Goal: Book appointment/travel/reservation

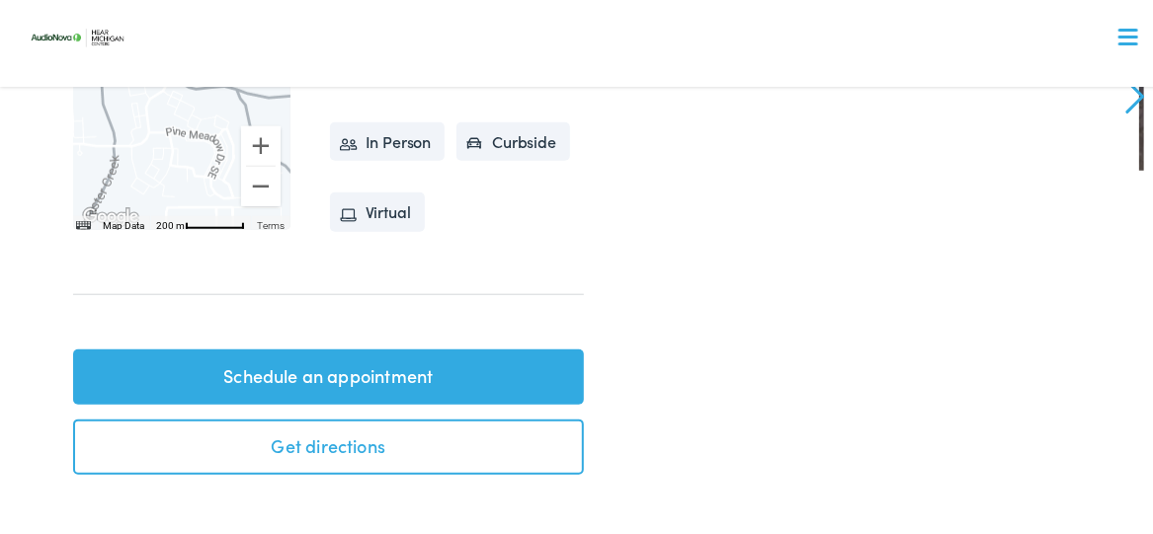
scroll to position [691, 0]
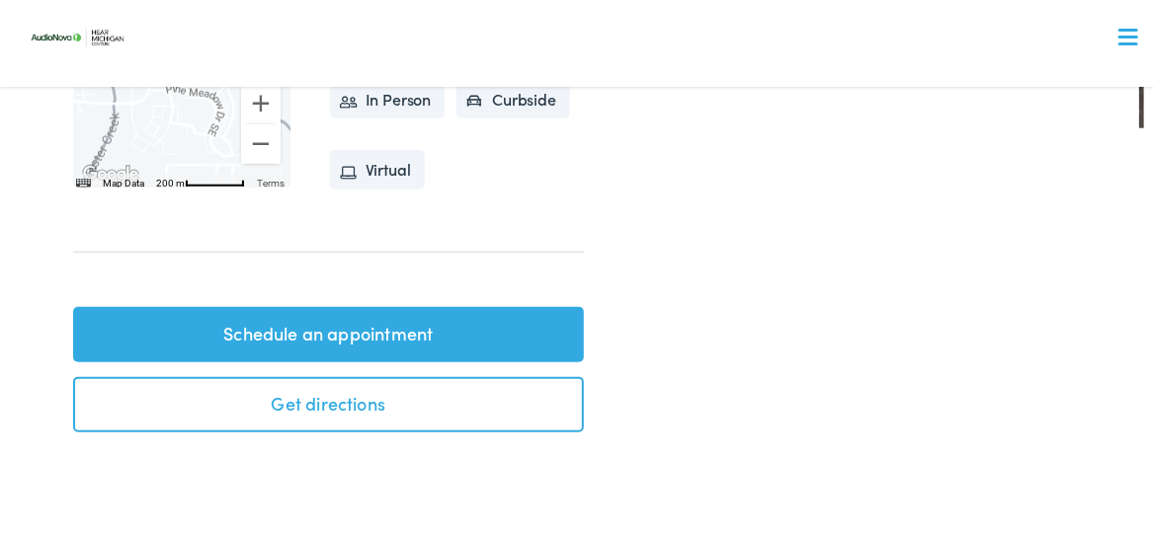
click at [405, 346] on link "Schedule an appointment" at bounding box center [328, 331] width 511 height 55
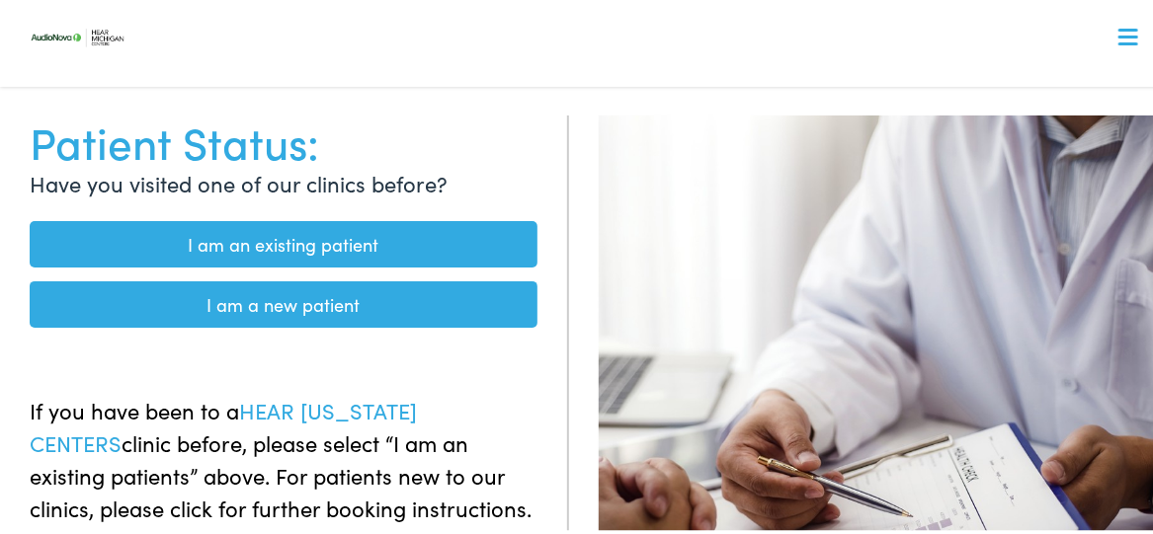
scroll to position [198, 0]
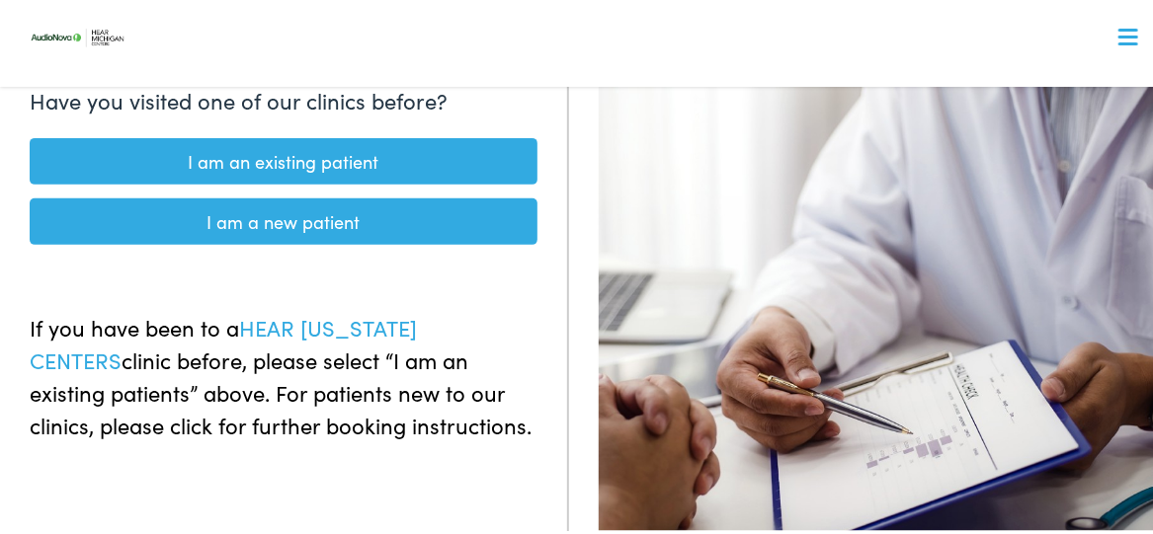
click at [362, 157] on link "I am an existing patient" at bounding box center [284, 158] width 508 height 46
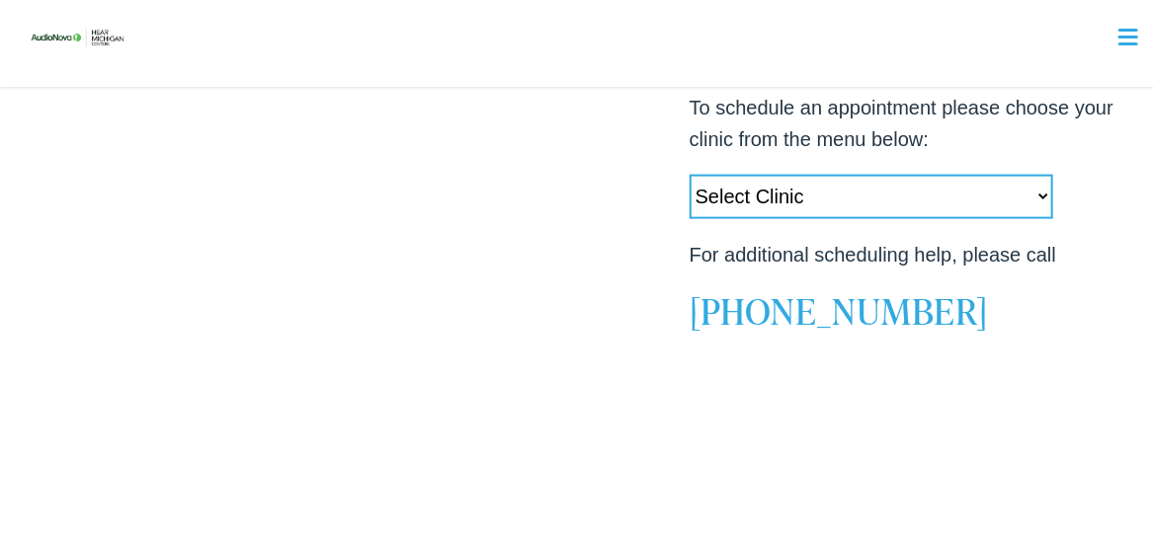
scroll to position [889, 0]
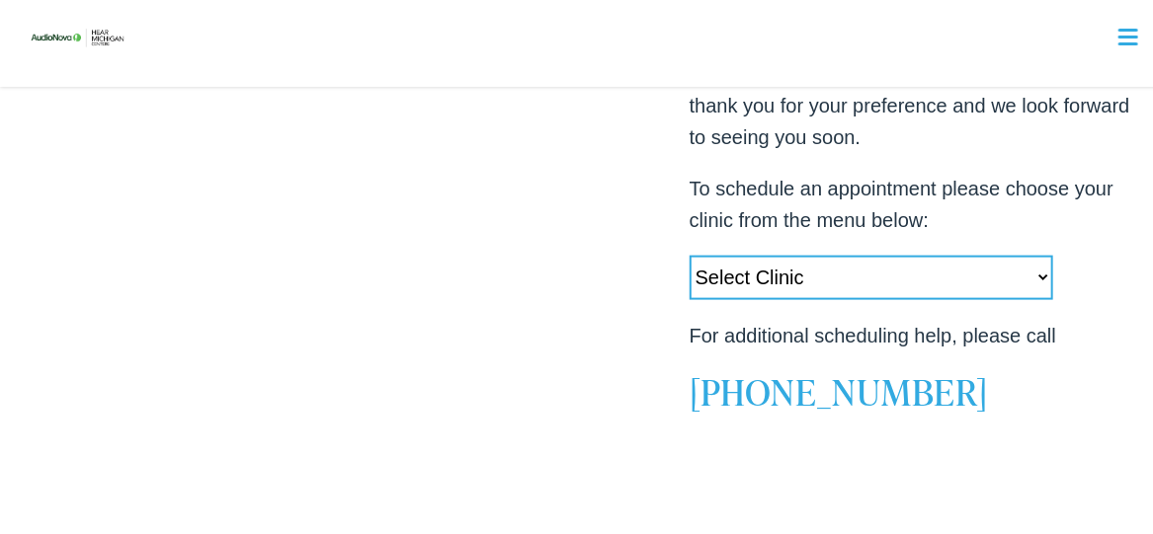
click at [796, 270] on select "Select Clinic Swartz Creek-MI-AudioNova 6203 Miller Rd Muskegon-MI-AudioNova 11…" at bounding box center [871, 275] width 364 height 44
click at [340, 246] on div at bounding box center [304, 50] width 560 height 1385
click at [818, 266] on select "Select Clinic Swartz Creek-MI-AudioNova 6203 Miller Rd Muskegon-MI-AudioNova 11…" at bounding box center [871, 275] width 364 height 44
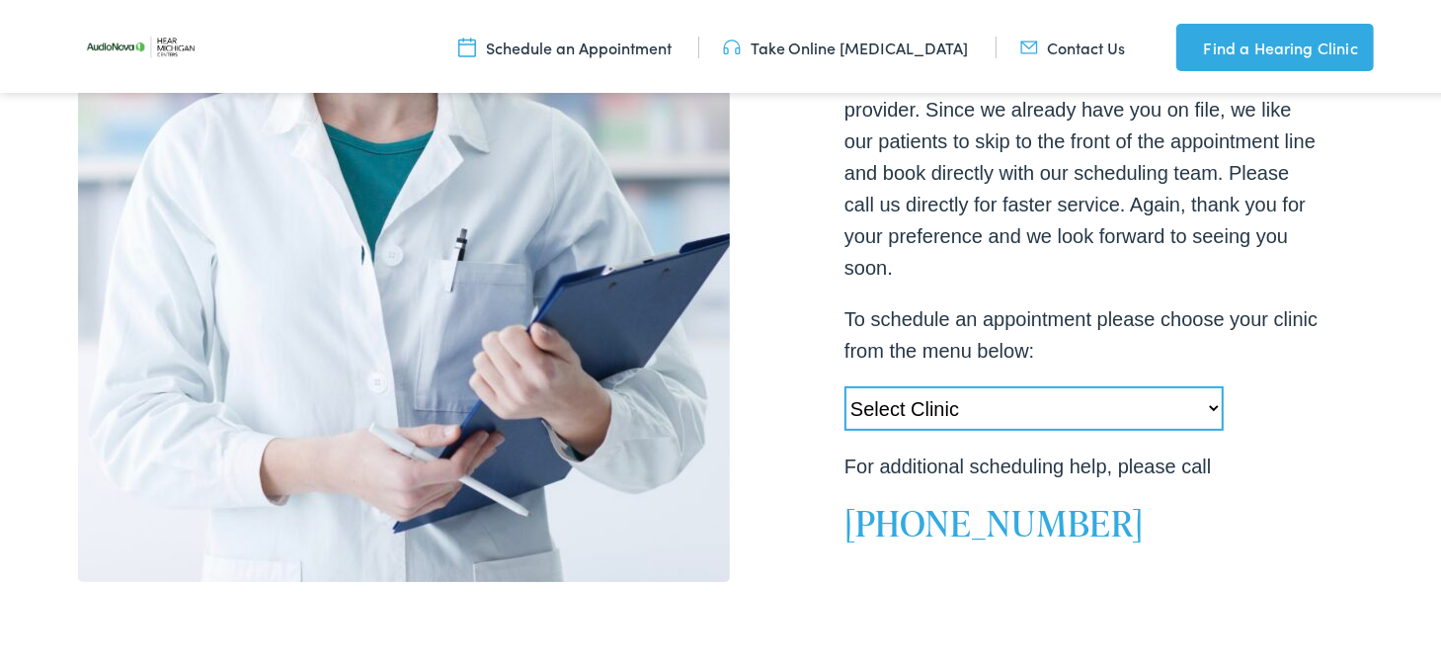
scroll to position [519, 0]
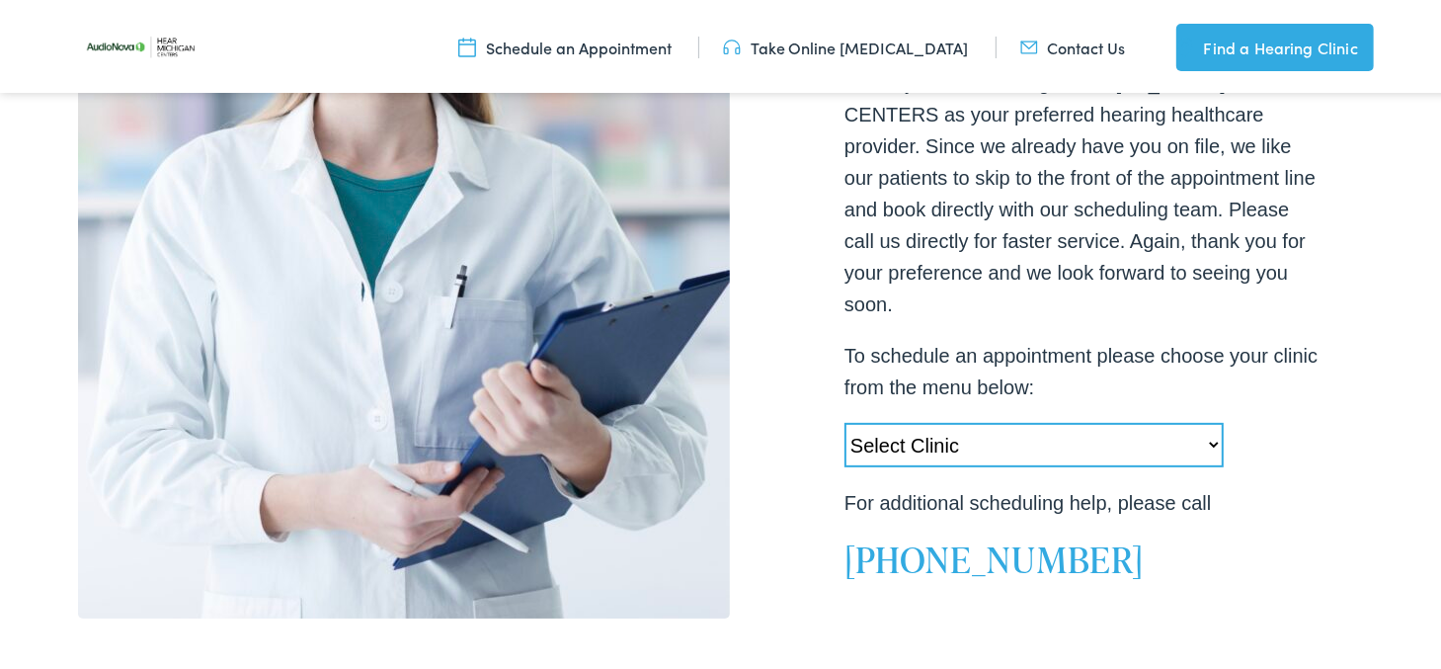
click at [918, 432] on select "Select Clinic Swartz Creek-MI-AudioNova 6203 Miller Rd Muskegon-MI-AudioNova 11…" at bounding box center [1033, 441] width 379 height 44
click at [844, 419] on select "Select Clinic Swartz Creek-MI-AudioNova 6203 Miller Rd Muskegon-MI-AudioNova 11…" at bounding box center [1033, 441] width 379 height 44
click at [1117, 430] on select "Select Clinic Swartz Creek-MI-AudioNova 6203 Miller Rd Muskegon-MI-AudioNova 11…" at bounding box center [1033, 441] width 379 height 44
select select "https://hearmichigan.alpacaaudiology.com/locations/kentwood-mi/"
click at [844, 419] on select "Select Clinic Swartz Creek-MI-AudioNova 6203 Miller Rd Muskegon-MI-AudioNova 11…" at bounding box center [1033, 441] width 379 height 44
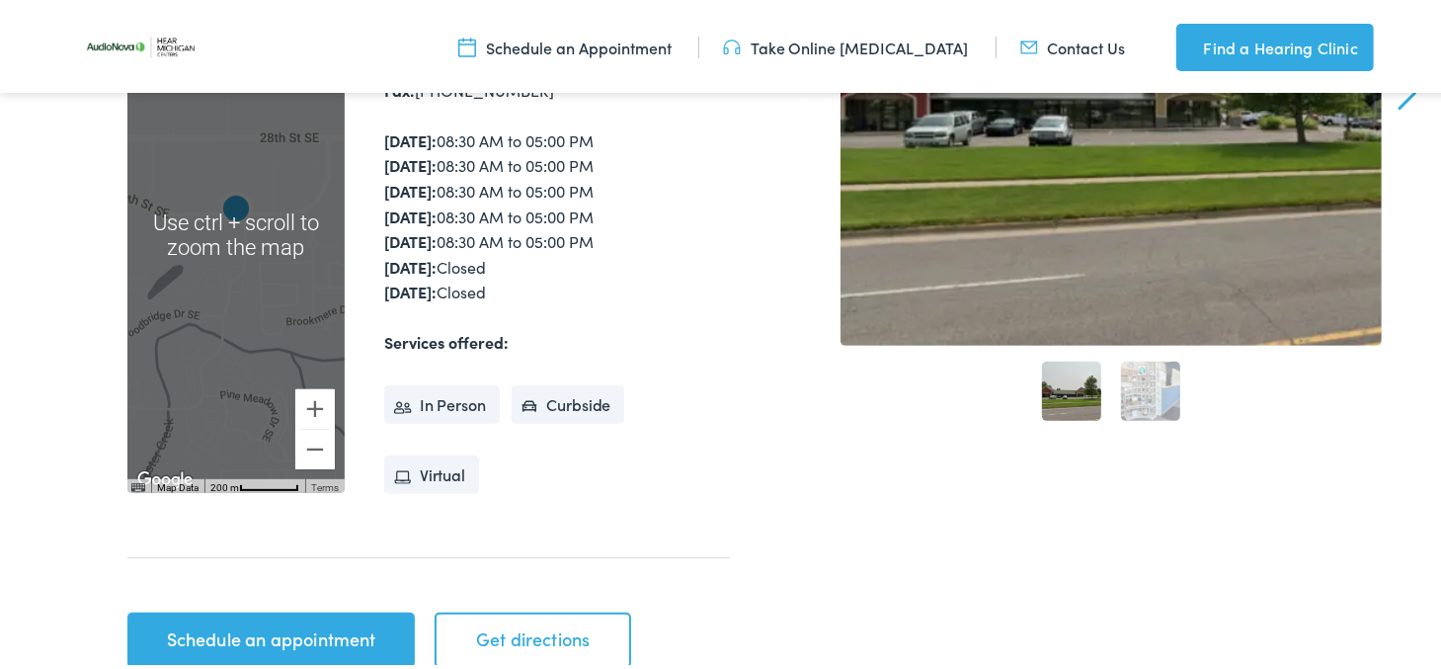
scroll to position [493, 0]
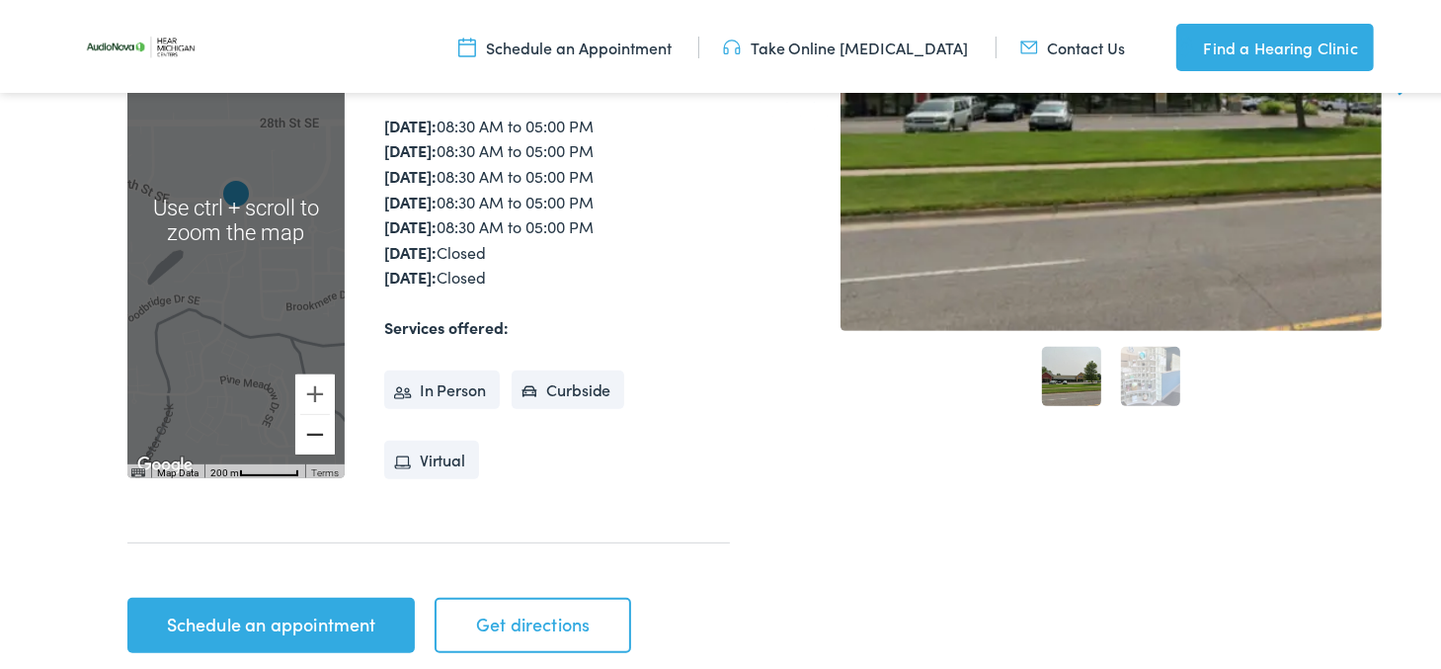
click at [309, 438] on button "Zoom out" at bounding box center [315, 431] width 40 height 40
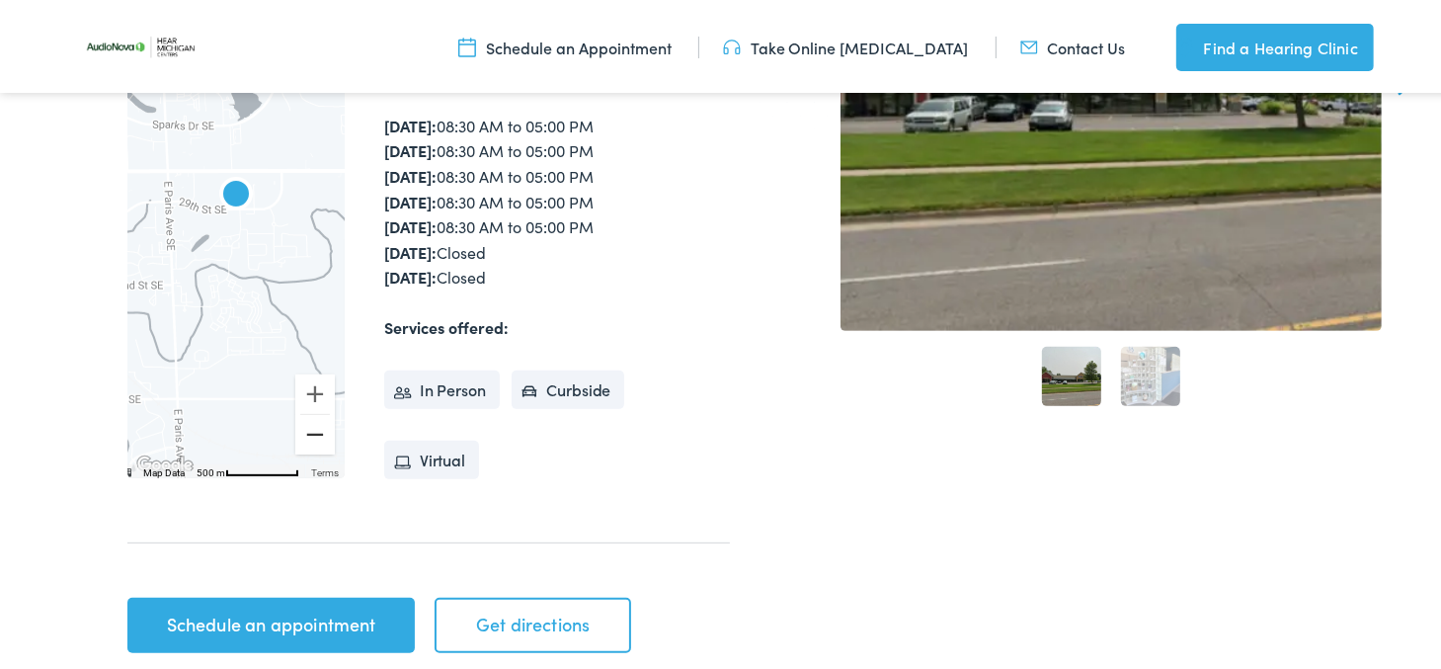
click at [307, 434] on button "Zoom out" at bounding box center [315, 431] width 40 height 40
drag, startPoint x: 174, startPoint y: 286, endPoint x: 202, endPoint y: 349, distance: 68.5
click at [202, 349] on div at bounding box center [235, 217] width 217 height 516
click at [307, 387] on button "Zoom in" at bounding box center [315, 390] width 40 height 40
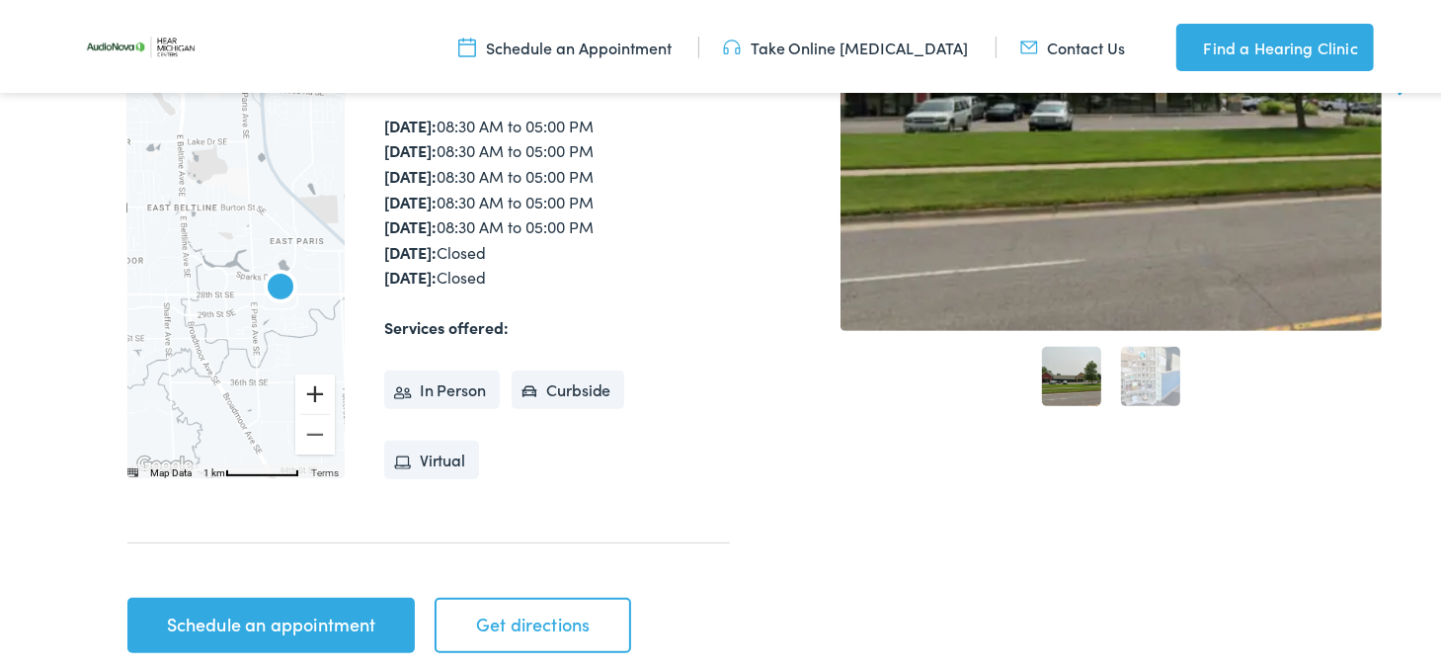
click at [307, 387] on button "Zoom in" at bounding box center [315, 390] width 40 height 40
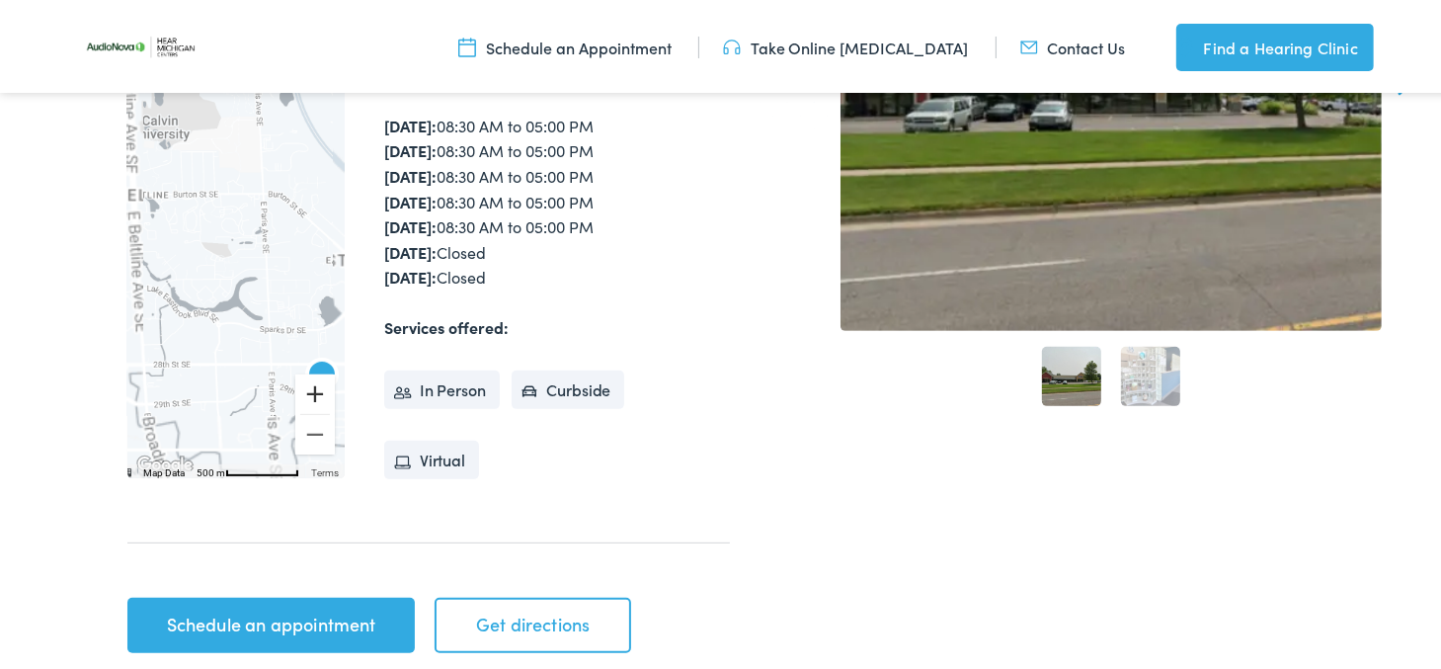
click at [307, 387] on button "Zoom in" at bounding box center [315, 390] width 40 height 40
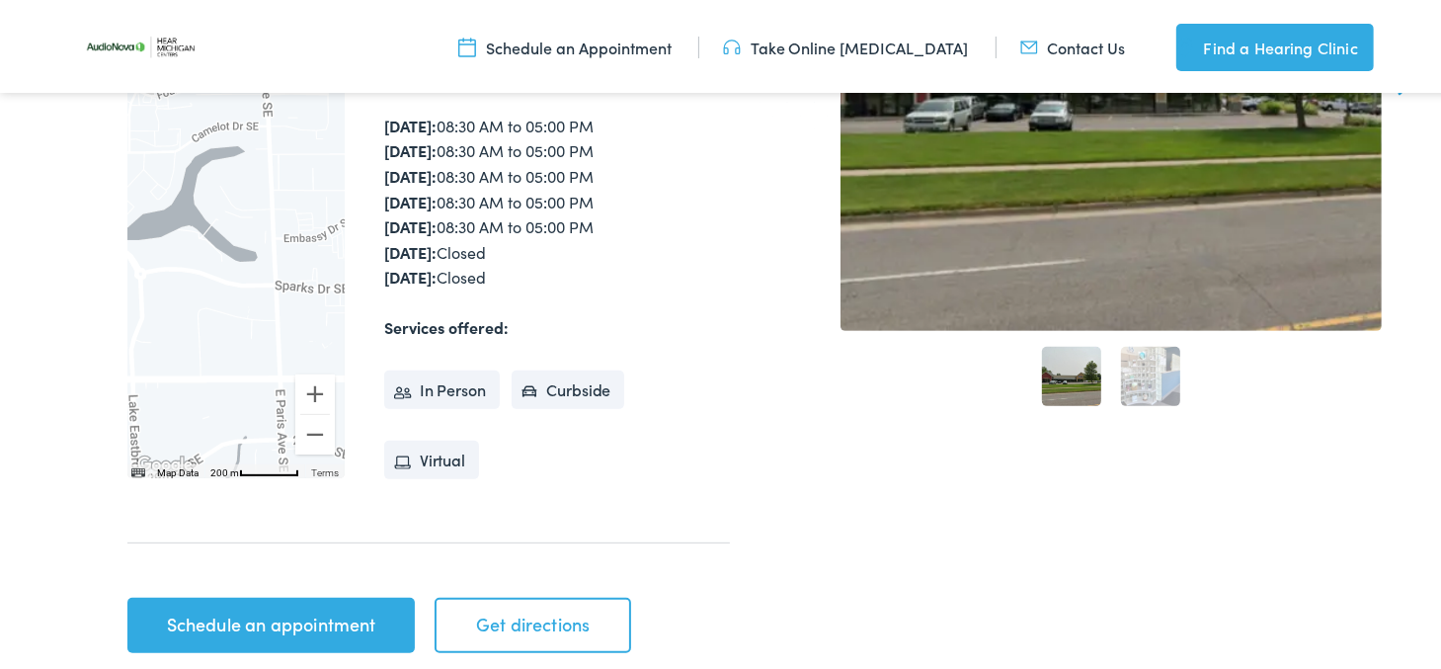
drag, startPoint x: 192, startPoint y: 377, endPoint x: 115, endPoint y: 94, distance: 293.7
click at [127, 101] on div at bounding box center [235, 217] width 217 height 516
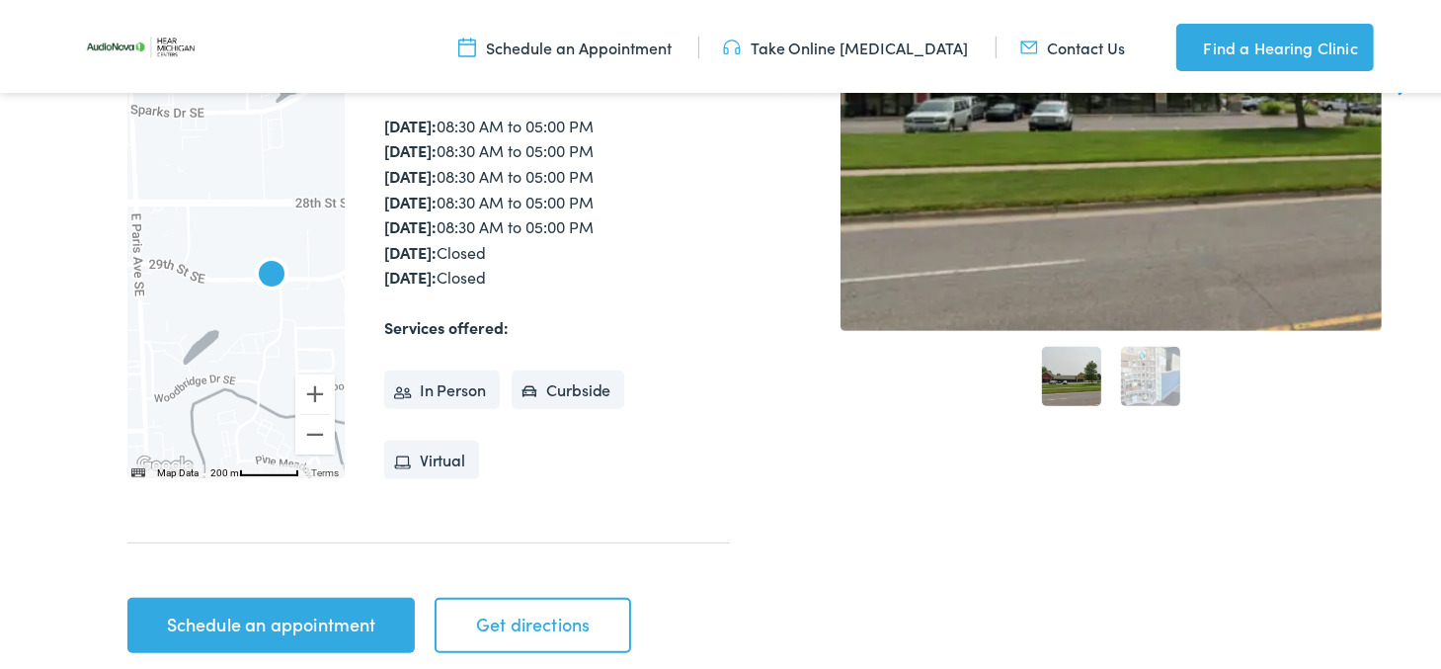
drag, startPoint x: 260, startPoint y: 354, endPoint x: 181, endPoint y: 343, distance: 79.8
click at [181, 343] on div at bounding box center [235, 217] width 217 height 516
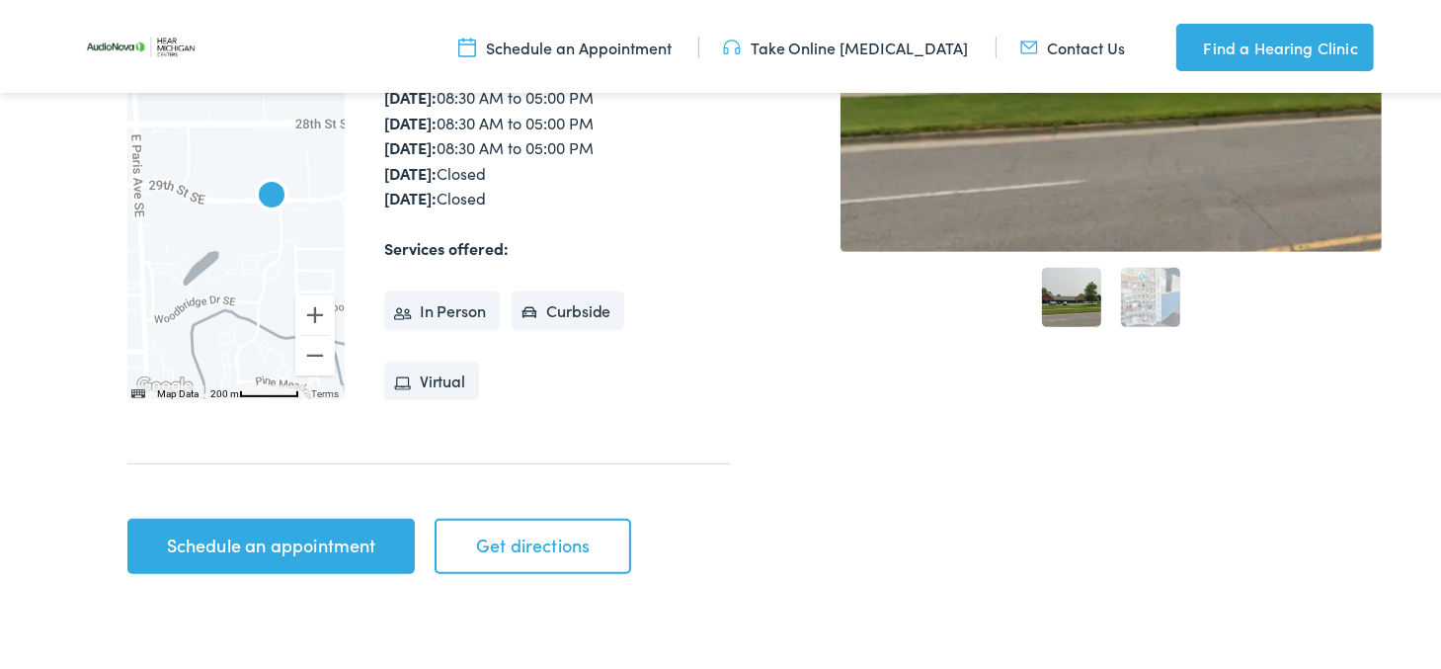
scroll to position [617, 0]
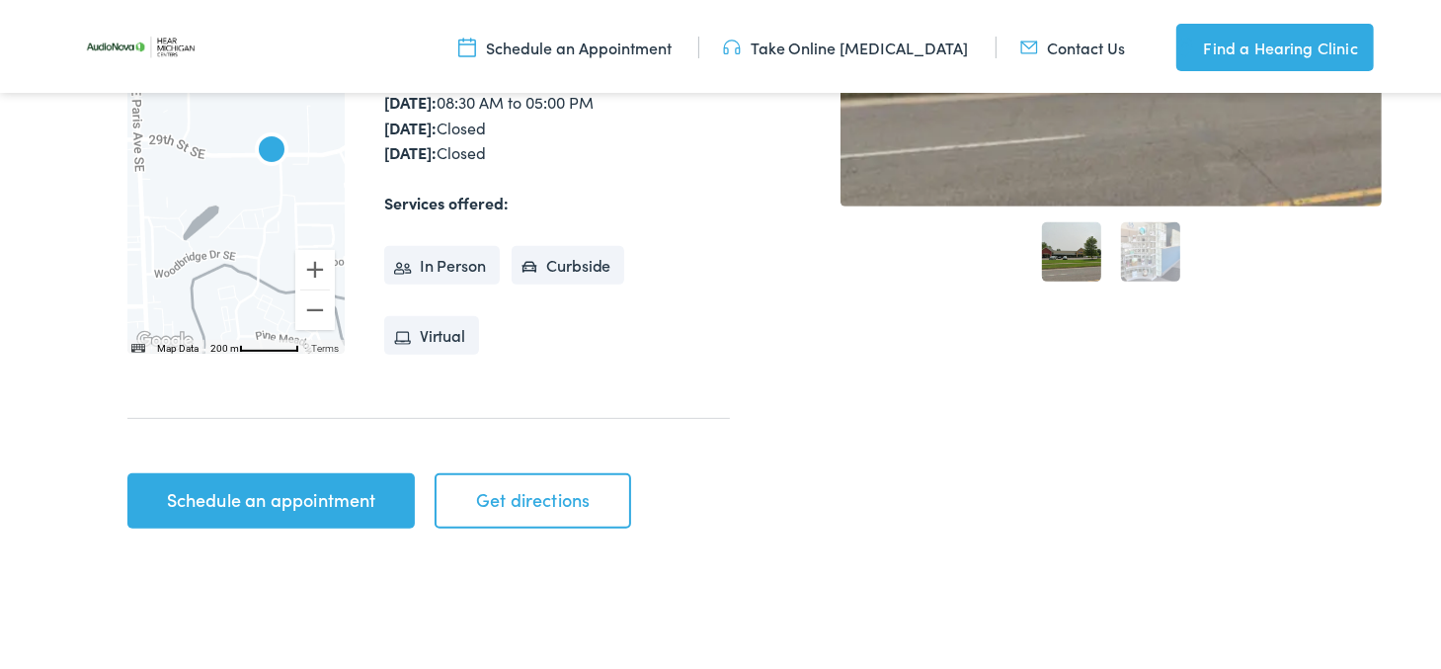
drag, startPoint x: 258, startPoint y: 494, endPoint x: 272, endPoint y: 492, distance: 14.0
click at [258, 494] on link "Schedule an appointment" at bounding box center [270, 496] width 287 height 55
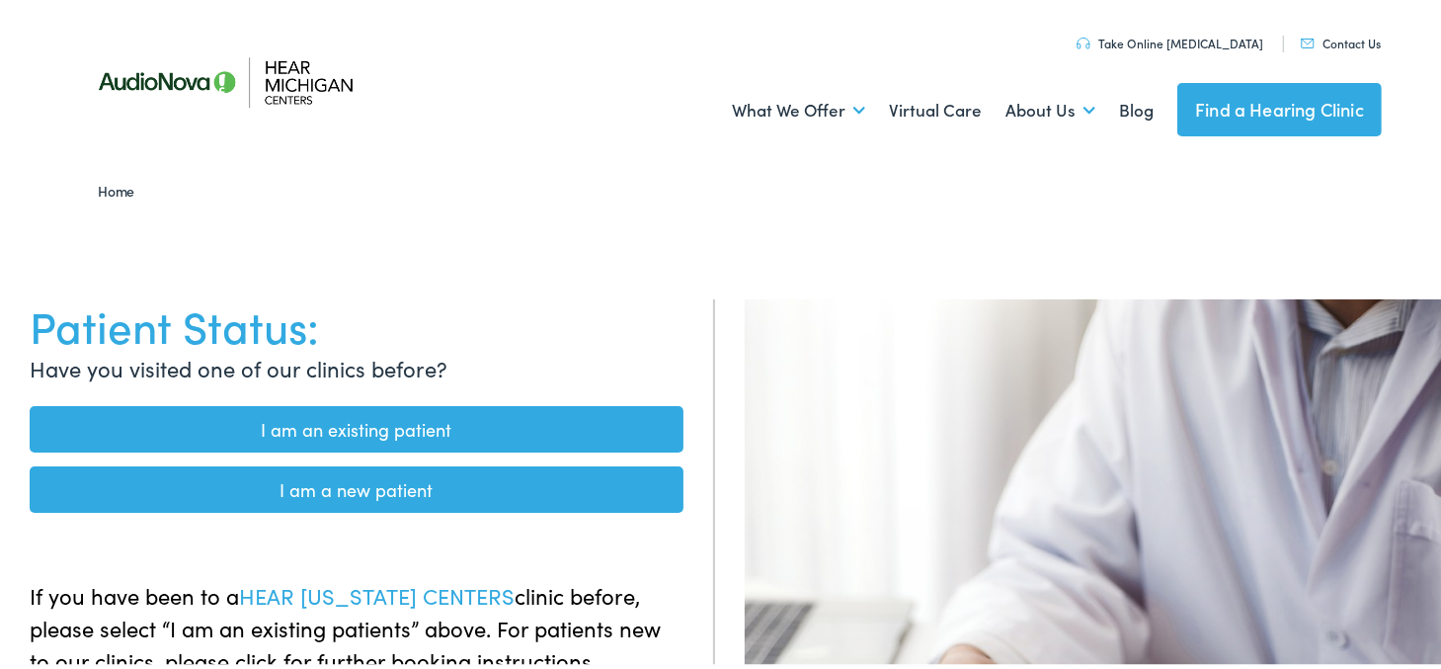
click at [378, 425] on link "I am an existing patient" at bounding box center [357, 425] width 654 height 46
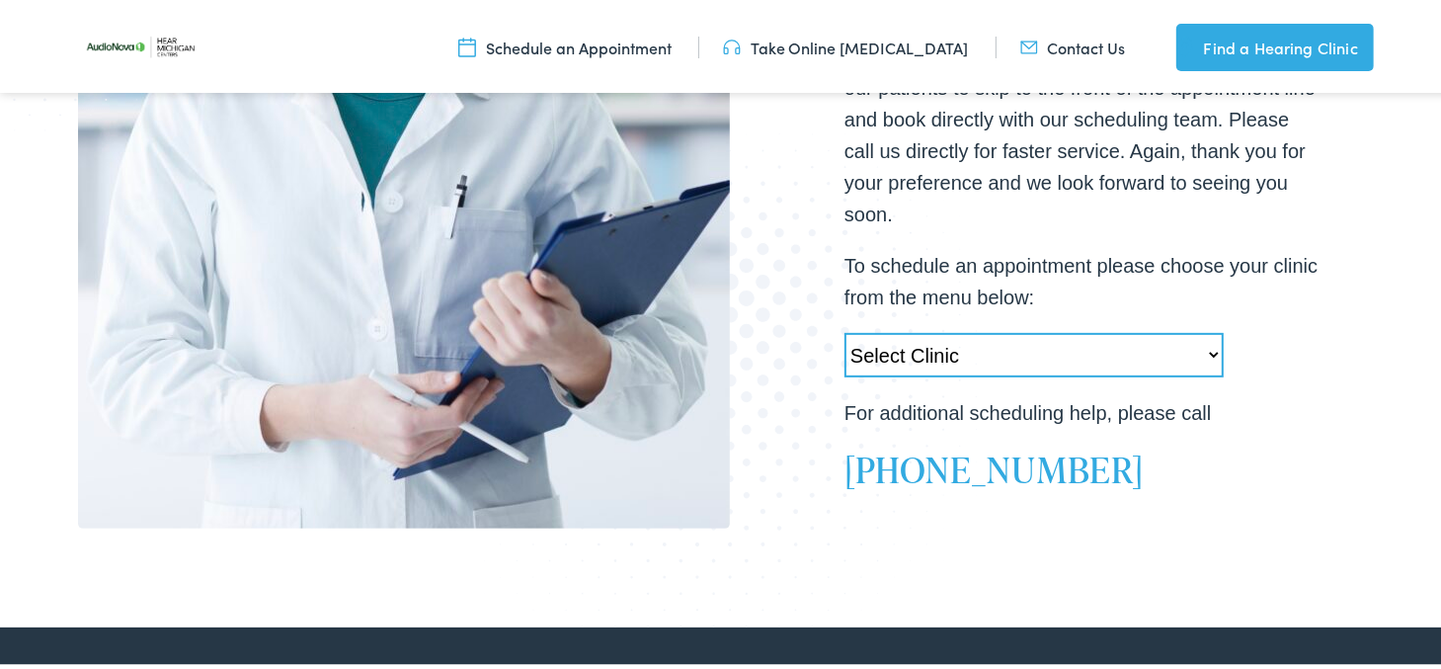
scroll to position [617, 0]
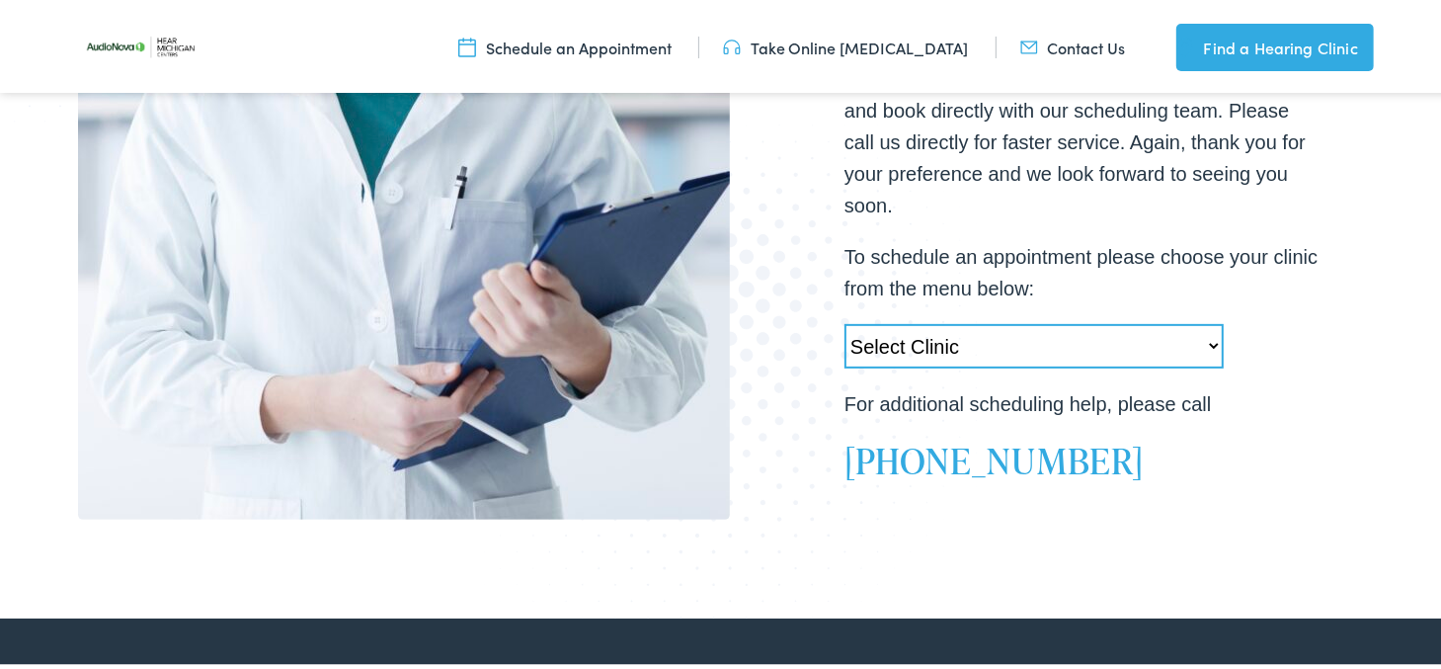
click at [916, 329] on select "Select Clinic Swartz Creek-MI-AudioNova 6203 Miller Rd Muskegon-MI-AudioNova 11…" at bounding box center [1033, 342] width 379 height 44
select select "https://hearmichigan.alpacaaudiology.com/locations/kentwood-mi/"
click at [844, 320] on select "Select Clinic Swartz Creek-MI-AudioNova 6203 Miller Rd Muskegon-MI-AudioNova 11…" at bounding box center [1033, 342] width 379 height 44
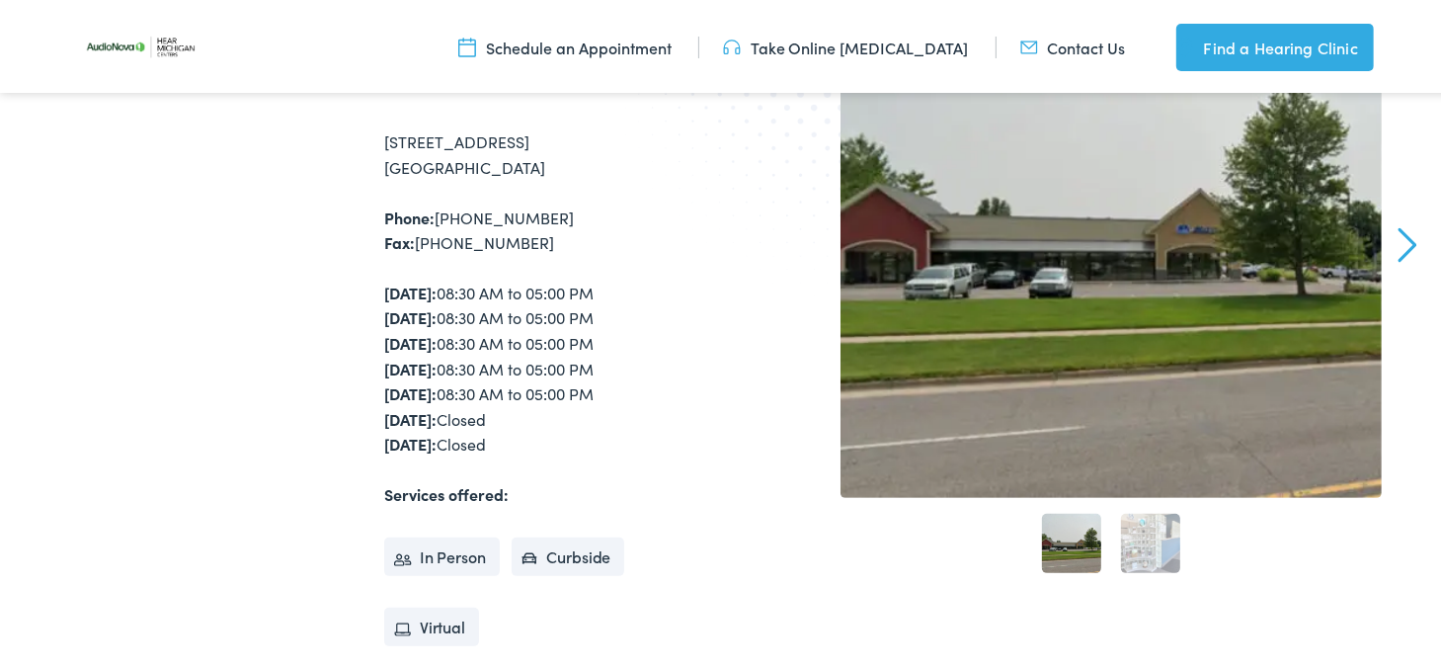
scroll to position [202, 0]
